Goal: Check status

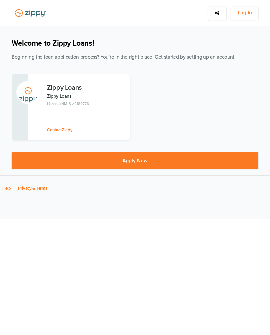
click at [243, 14] on span "Log In" at bounding box center [244, 13] width 14 height 8
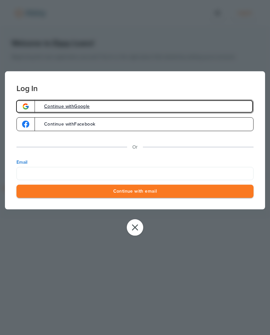
click at [112, 103] on link "Continue with Google" at bounding box center [134, 107] width 237 height 14
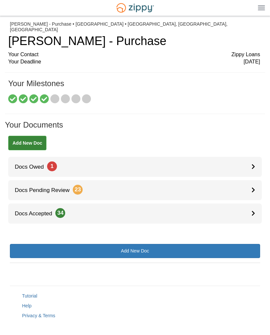
click at [129, 181] on link "Docs Pending Review 23" at bounding box center [134, 190] width 253 height 20
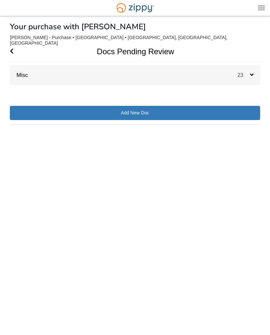
click at [242, 72] on span "23" at bounding box center [243, 75] width 12 height 6
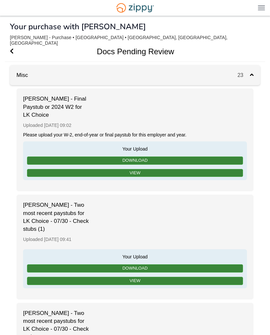
click at [13, 41] on span "Go Back" at bounding box center [12, 51] width 4 height 20
click at [17, 41] on h1 "Docs Pending Review" at bounding box center [131, 51] width 252 height 20
